Goal: Task Accomplishment & Management: Manage account settings

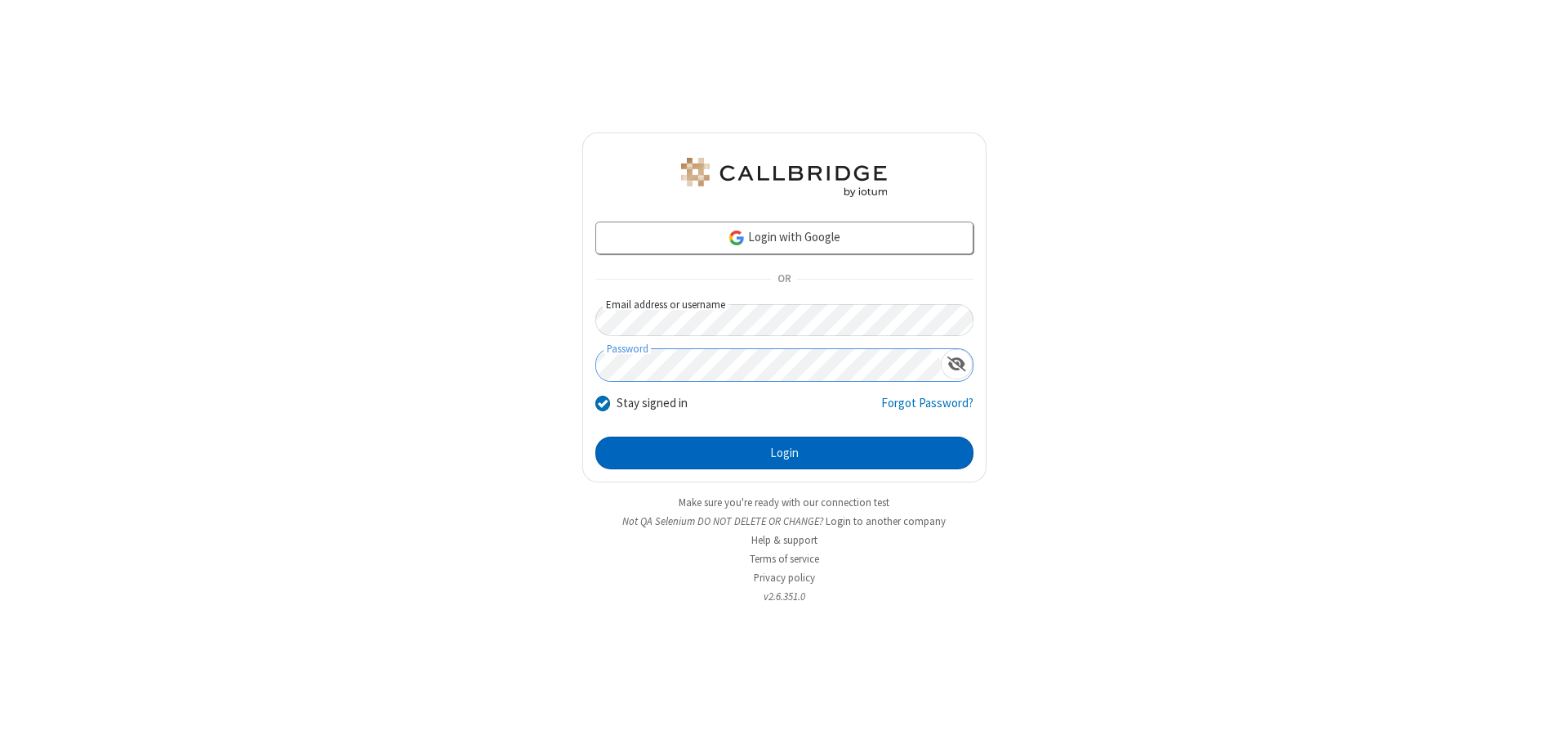
click at [784, 453] on button "Login" at bounding box center [784, 452] width 378 height 32
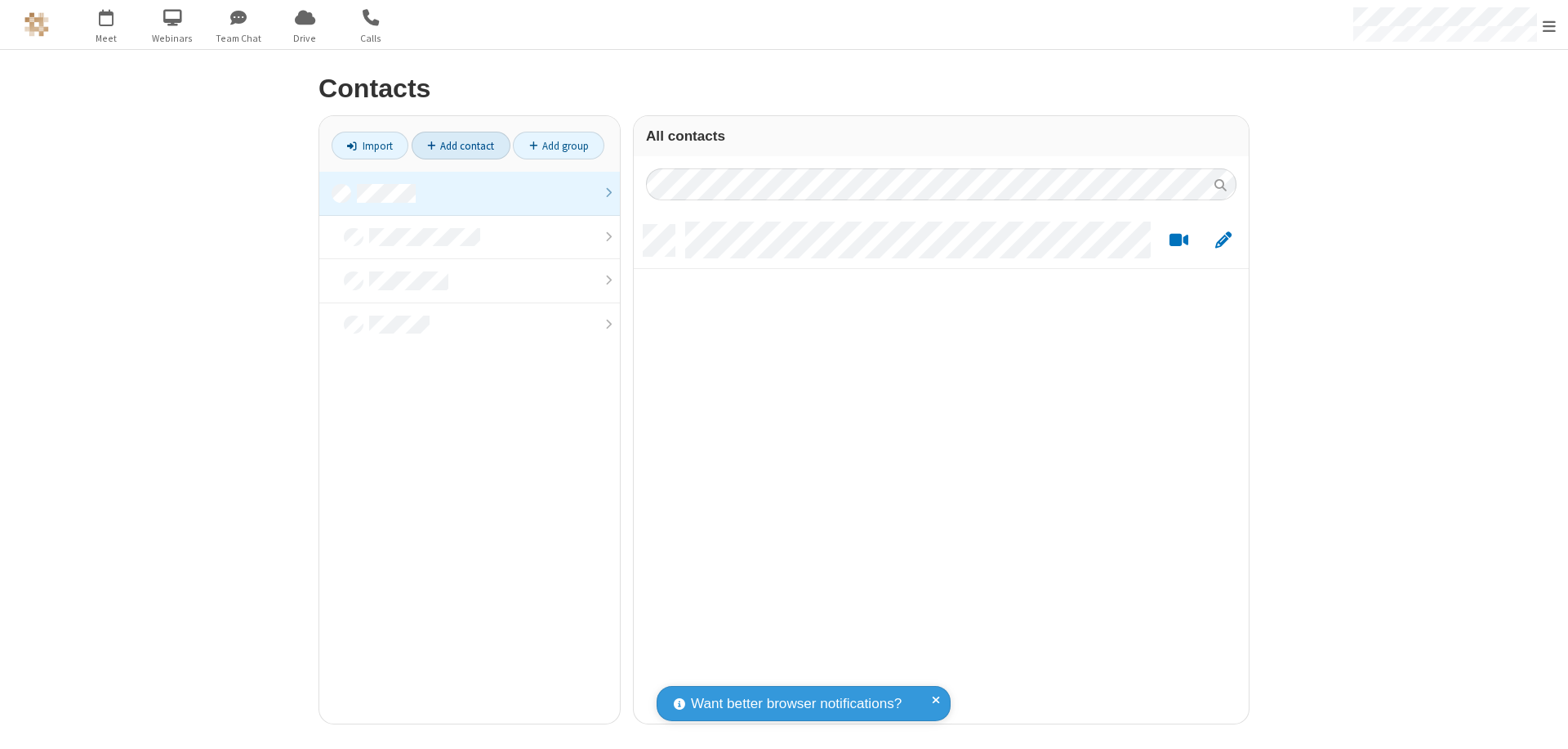
click at [461, 145] on link "Add contact" at bounding box center [461, 145] width 99 height 28
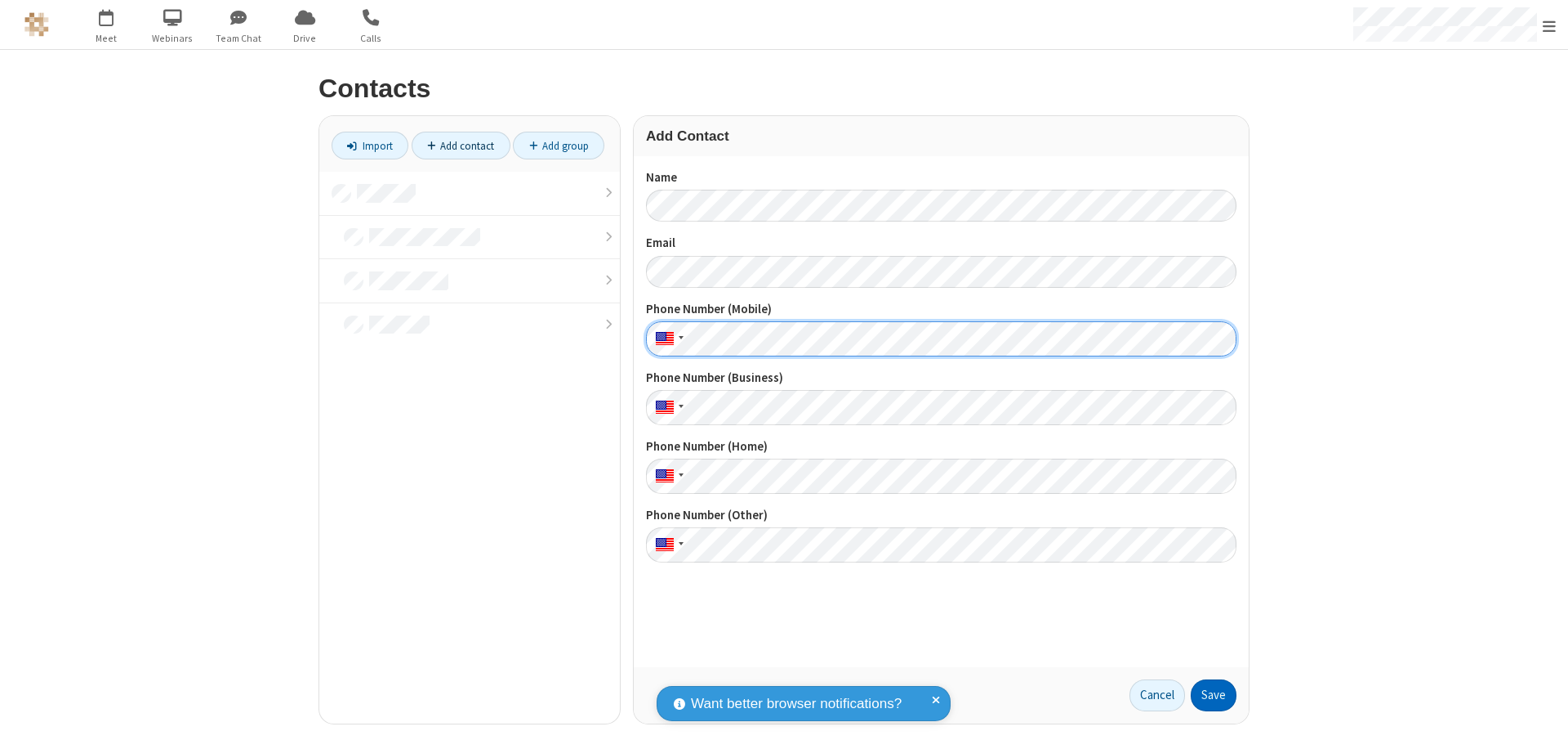
click at [1213, 695] on button "Save" at bounding box center [1213, 695] width 46 height 32
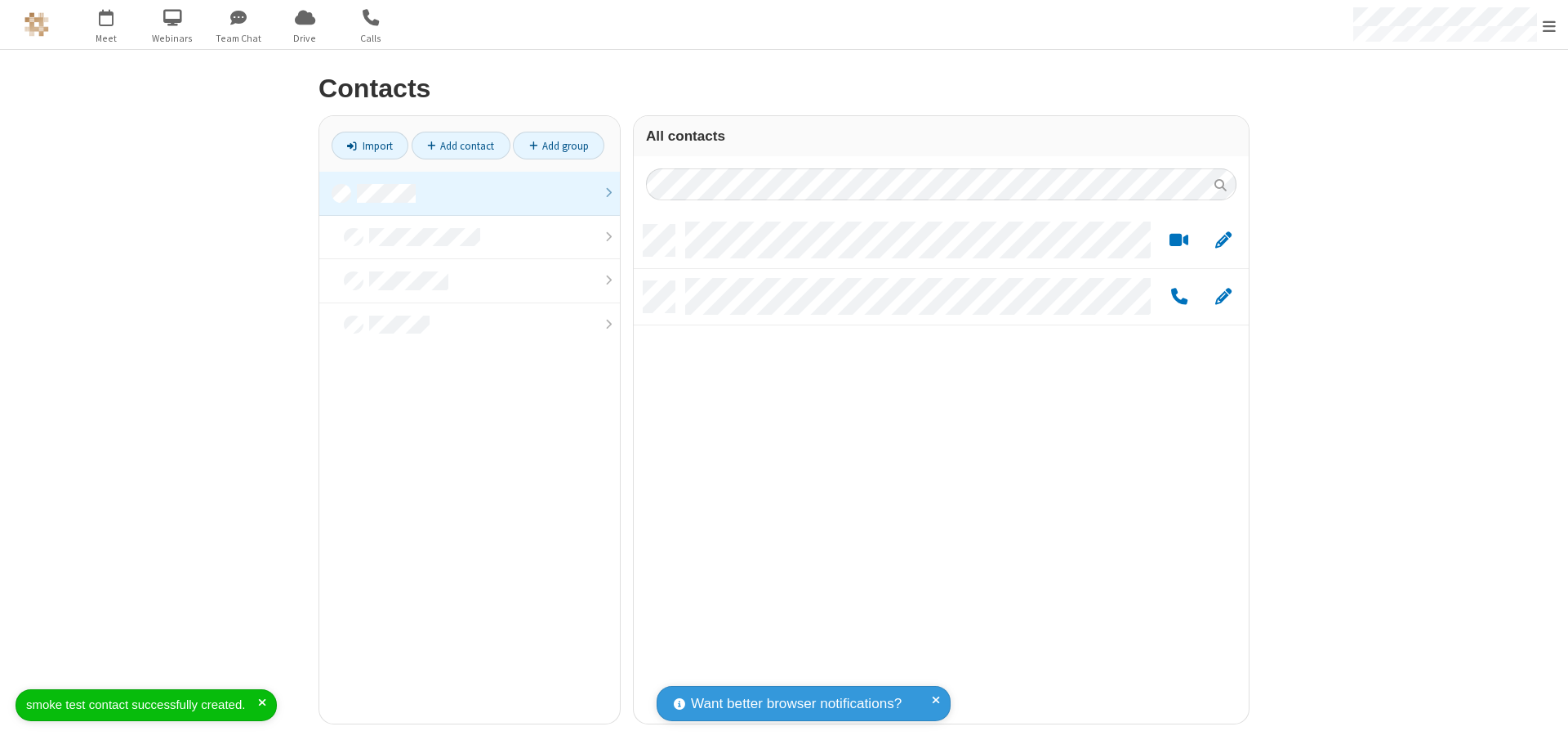
scroll to position [498, 603]
